Goal: Task Accomplishment & Management: Complete application form

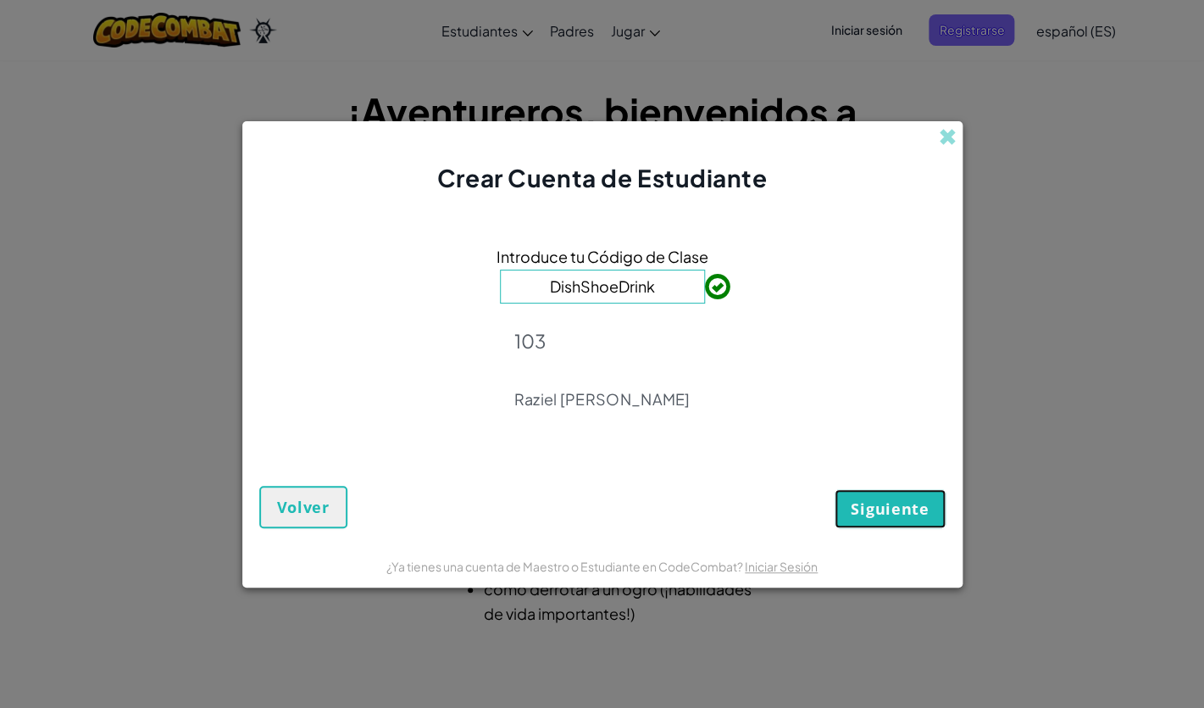
click at [910, 510] on span "Siguiente" at bounding box center [890, 508] width 78 height 20
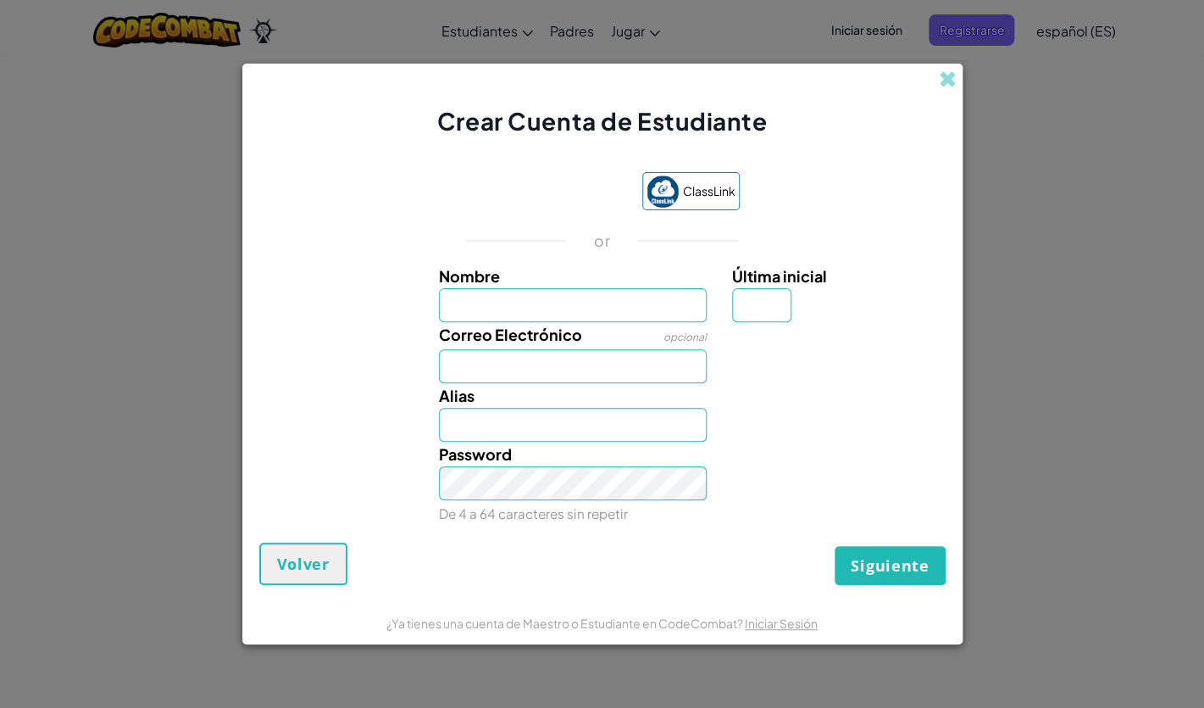
click at [634, 306] on input "Nombre" at bounding box center [573, 305] width 268 height 34
click at [322, 572] on span "Volver" at bounding box center [303, 563] width 53 height 20
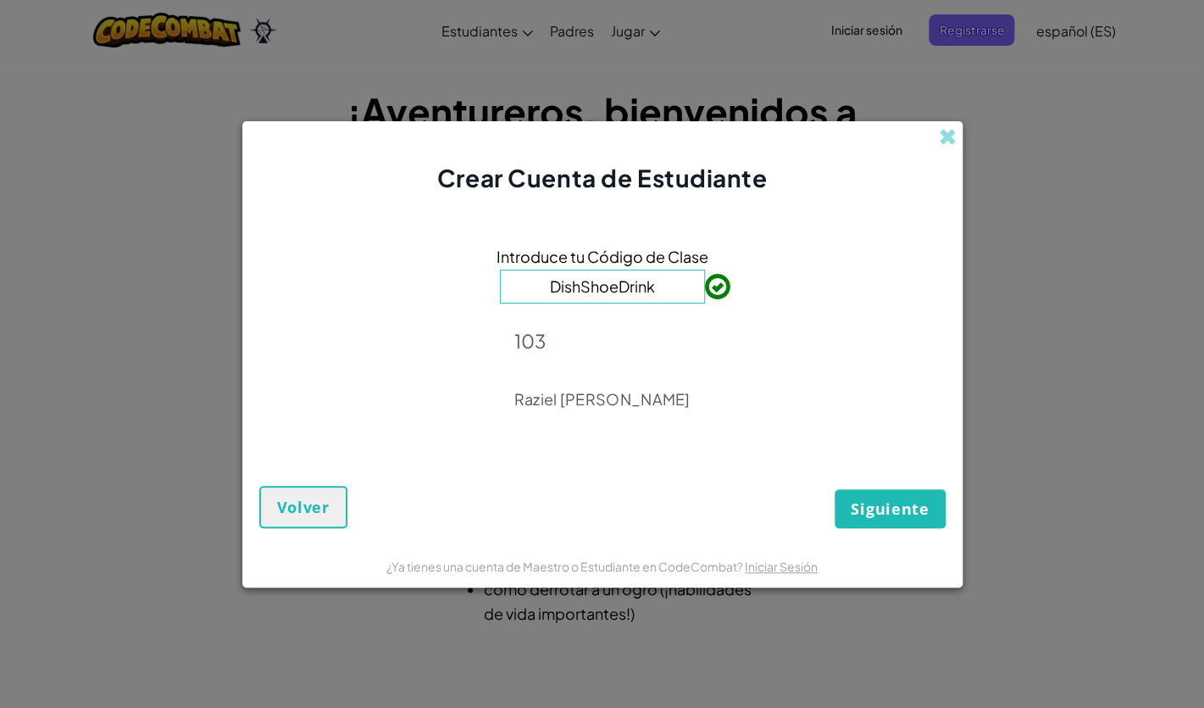
click at [636, 420] on div "103 Raziel [PERSON_NAME]" at bounding box center [602, 369] width 176 height 104
click at [874, 510] on span "Siguiente" at bounding box center [890, 508] width 78 height 20
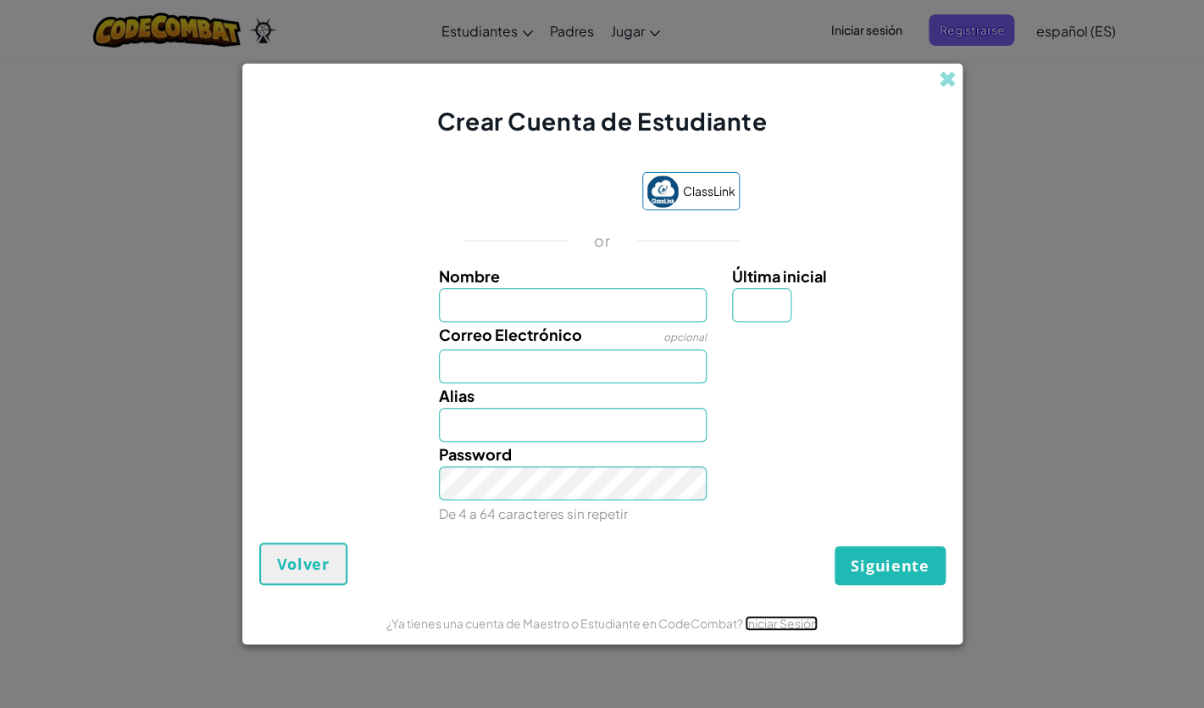
click at [768, 576] on link "Iniciar Sesión" at bounding box center [781, 622] width 73 height 15
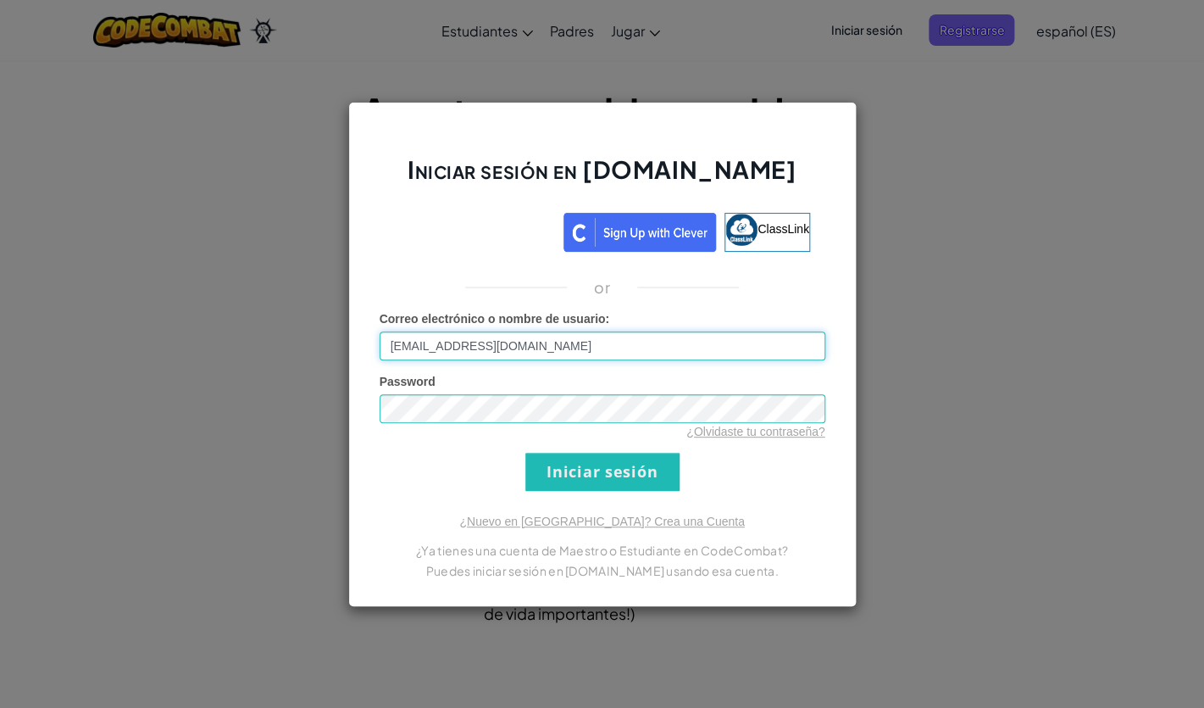
type input "[EMAIL_ADDRESS][DOMAIN_NAME]"
click at [667, 469] on input "Iniciar sesión" at bounding box center [603, 472] width 154 height 38
